Goal: Transaction & Acquisition: Book appointment/travel/reservation

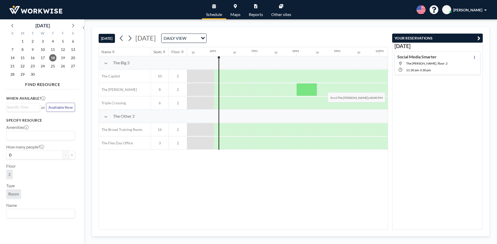
scroll to position [0, 724]
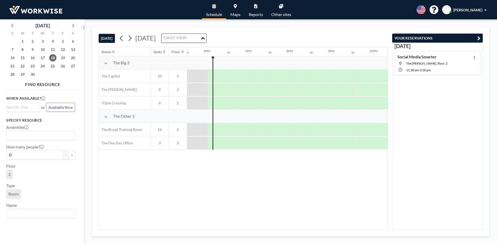
click at [200, 36] on div "DAILY VIEW" at bounding box center [180, 38] width 39 height 8
click at [200, 38] on input "Search for option" at bounding box center [181, 38] width 38 height 7
click at [72, 67] on span "27" at bounding box center [72, 66] width 7 height 7
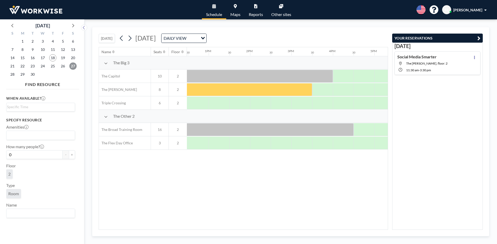
scroll to position [0, 517]
click at [73, 26] on icon at bounding box center [73, 26] width 2 height 4
click at [74, 41] on span "4" at bounding box center [72, 41] width 7 height 7
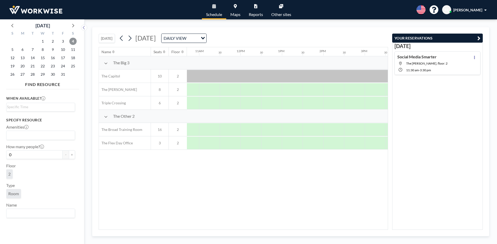
scroll to position [0, 457]
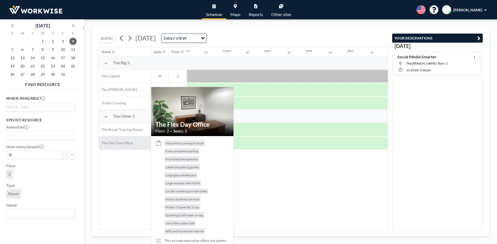
click at [134, 144] on div "The Flex Day Office" at bounding box center [125, 143] width 52 height 13
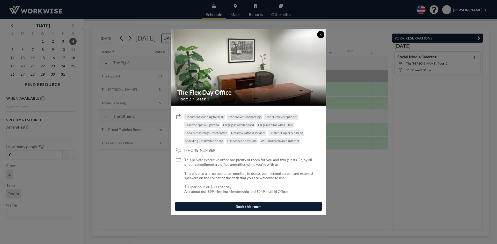
click at [319, 35] on icon at bounding box center [320, 34] width 3 height 3
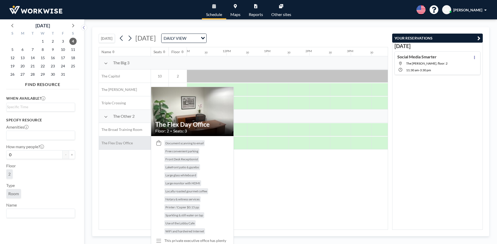
click at [130, 145] on span "The Flex Day Office" at bounding box center [116, 143] width 34 height 5
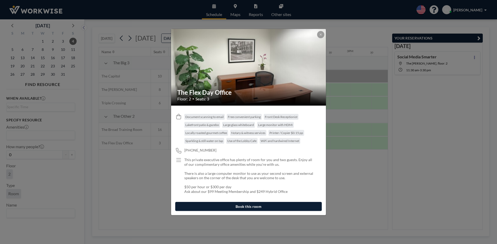
click at [222, 79] on img at bounding box center [248, 67] width 155 height 116
click at [319, 35] on icon at bounding box center [320, 34] width 3 height 3
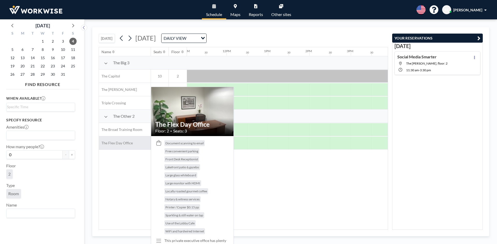
click at [132, 142] on div "The Flex Day Office" at bounding box center [125, 143] width 52 height 13
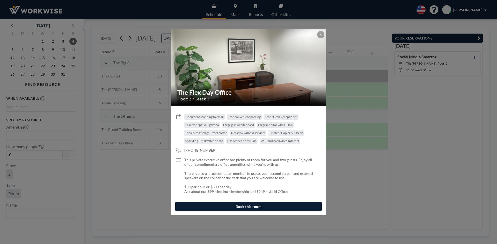
click at [256, 208] on button "Book this room" at bounding box center [248, 206] width 146 height 9
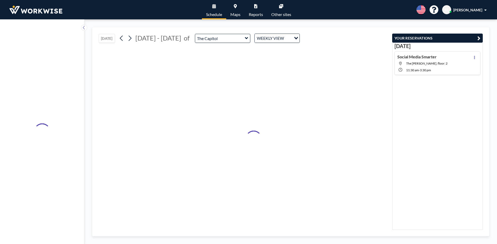
type input "The Flex Day Office"
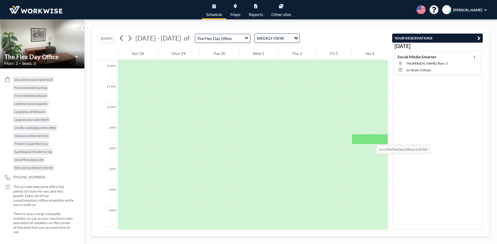
scroll to position [207, 0]
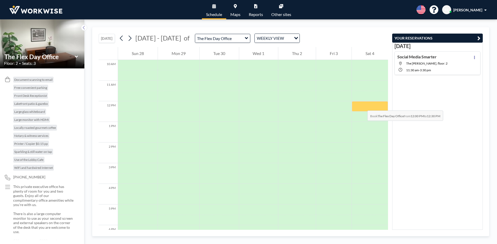
click at [362, 106] on div at bounding box center [370, 106] width 36 height 10
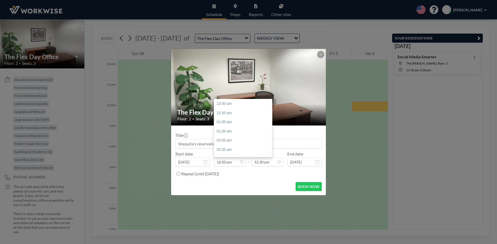
scroll to position [221, 0]
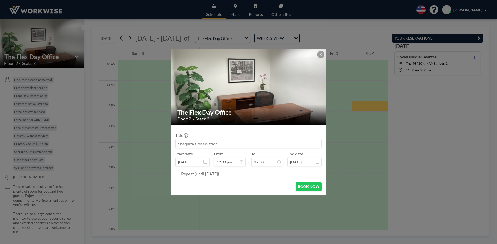
click at [75, 58] on div "The Flex Day Office Floor: 2 • Seats: 3 Title Start date [DATE] From 12:00 pm -…" at bounding box center [248, 122] width 497 height 244
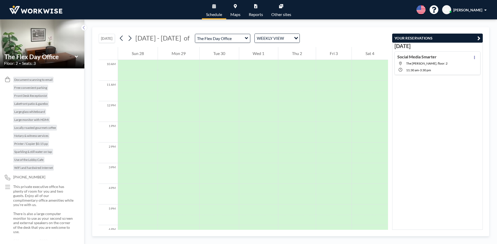
click at [75, 58] on icon at bounding box center [76, 56] width 3 height 5
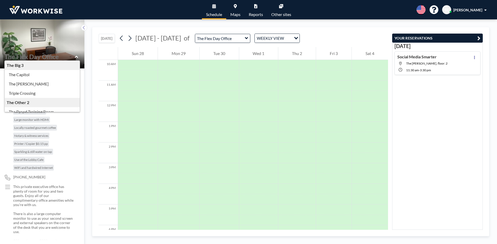
click at [77, 56] on icon at bounding box center [76, 57] width 3 height 2
type input "The Flex Day Office"
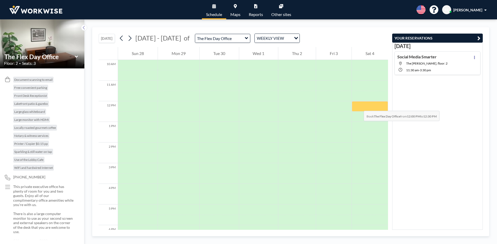
click at [358, 106] on div at bounding box center [370, 106] width 36 height 10
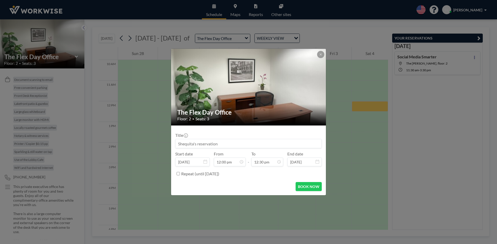
scroll to position [0, 0]
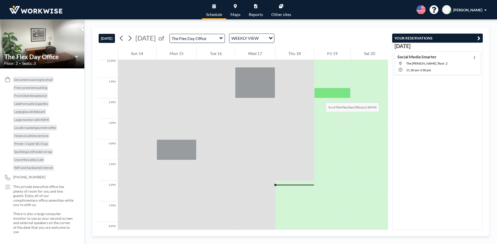
scroll to position [226, 0]
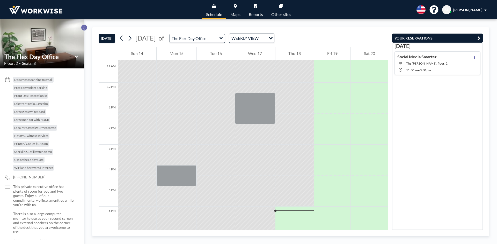
click at [83, 26] on icon at bounding box center [83, 27] width 3 height 5
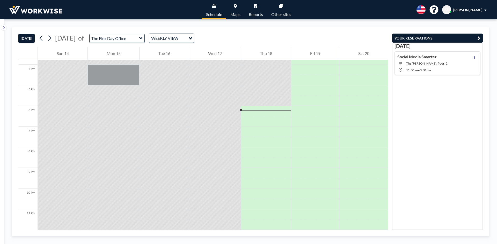
scroll to position [329, 0]
